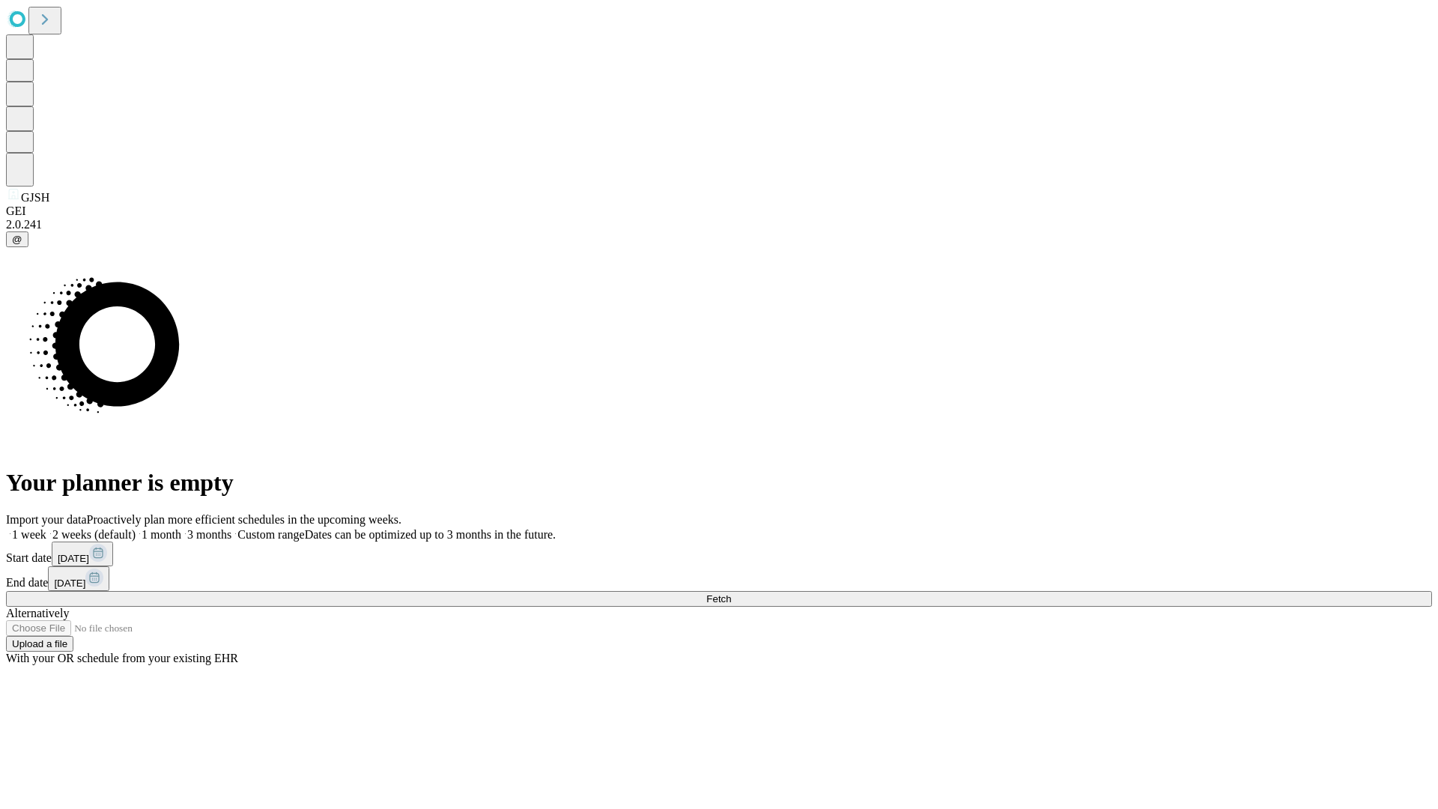
click at [731, 593] on span "Fetch" at bounding box center [718, 598] width 25 height 11
